Goal: Task Accomplishment & Management: Use online tool/utility

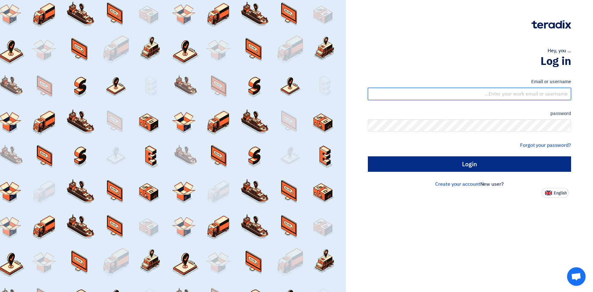
type input "[EMAIL_ADDRESS][DOMAIN_NAME]"
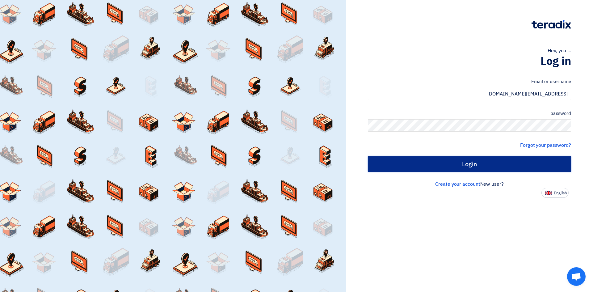
click at [466, 161] on input "Login" at bounding box center [469, 163] width 203 height 15
type input "Sign in"
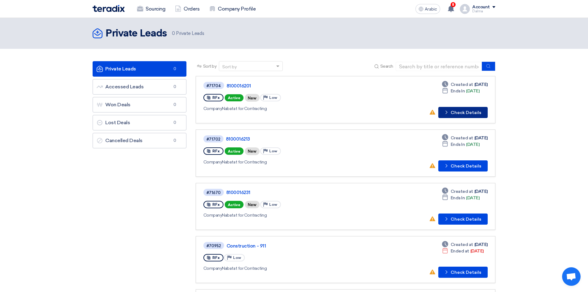
click at [463, 112] on font "Check Details" at bounding box center [466, 112] width 31 height 5
